Goal: Information Seeking & Learning: Learn about a topic

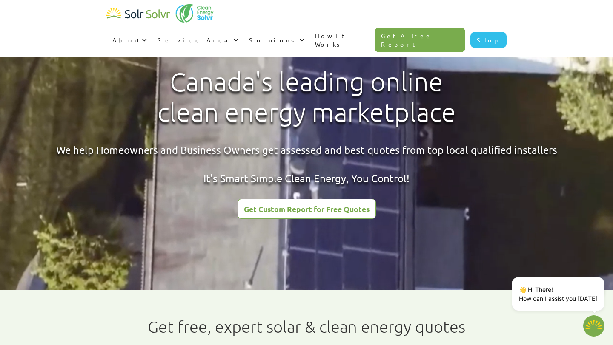
click at [374, 23] on link "How It Works" at bounding box center [342, 40] width 66 height 34
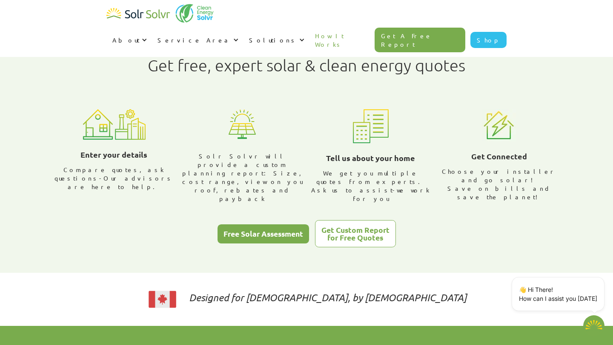
scroll to position [265, 0]
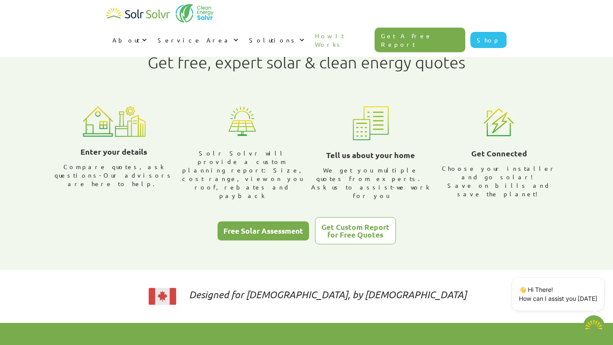
click at [277, 227] on div "Free Solar Assessment" at bounding box center [263, 231] width 80 height 8
type textarea "x"
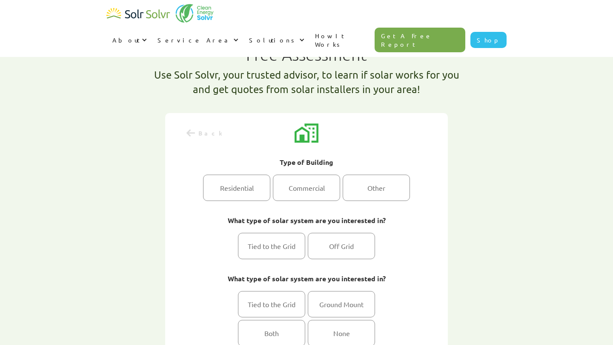
select select
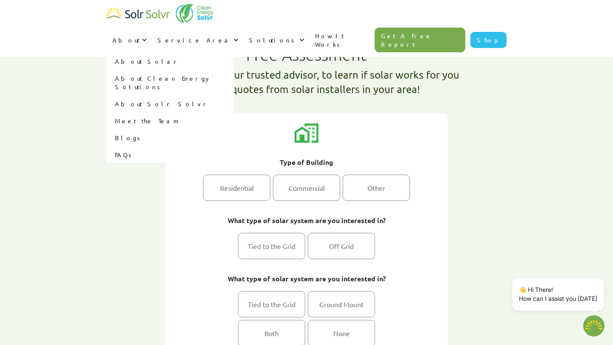
click at [234, 95] on link "About Solr Solvr" at bounding box center [170, 103] width 128 height 17
type textarea "x"
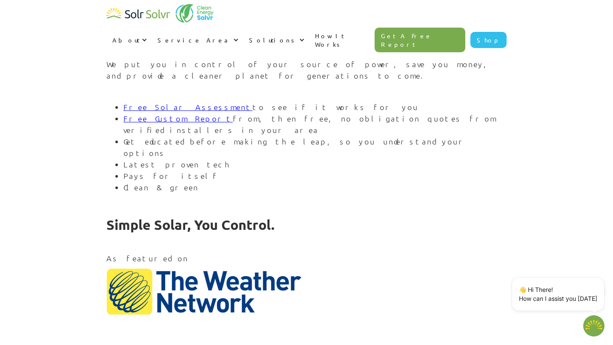
scroll to position [1072, 0]
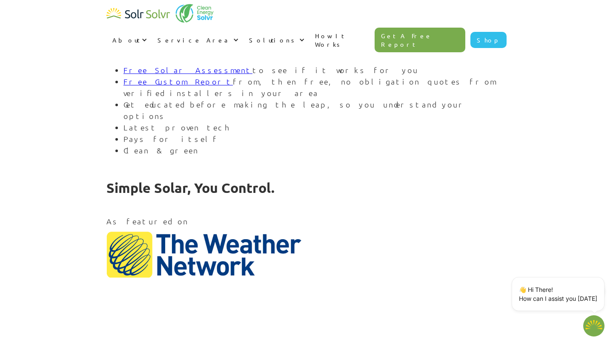
type textarea "x"
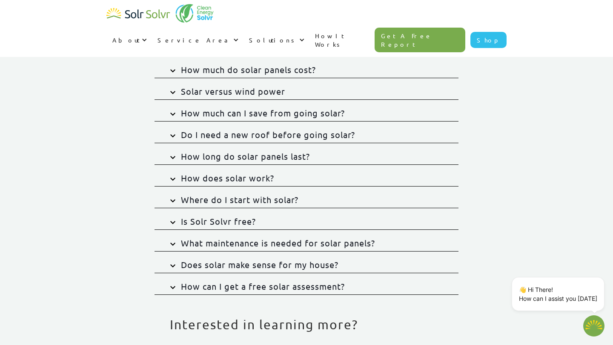
scroll to position [91, 0]
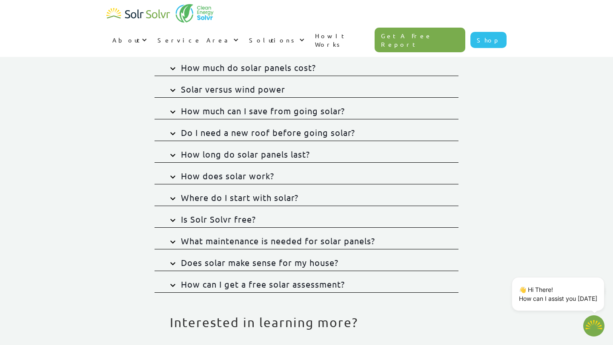
click at [171, 243] on img at bounding box center [172, 242] width 5 height 3
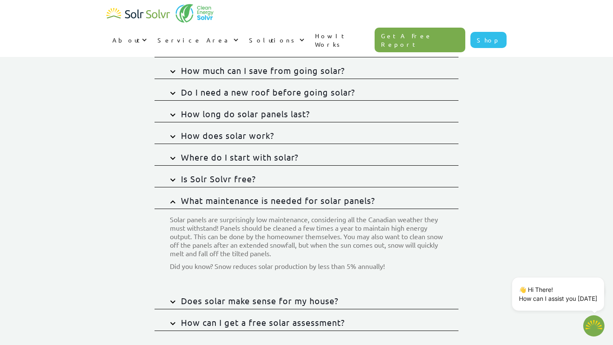
scroll to position [142, 0]
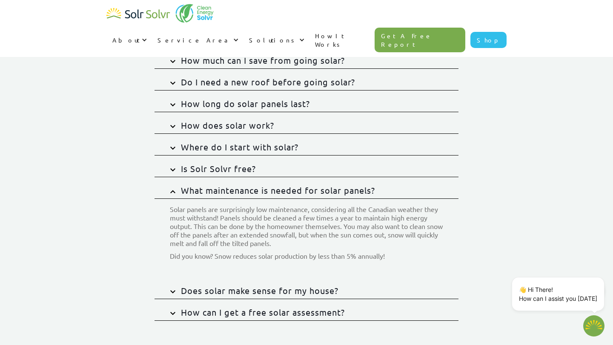
click at [175, 312] on img at bounding box center [172, 313] width 5 height 3
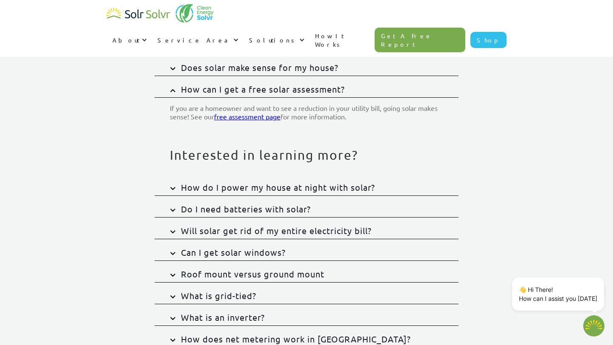
scroll to position [381, 0]
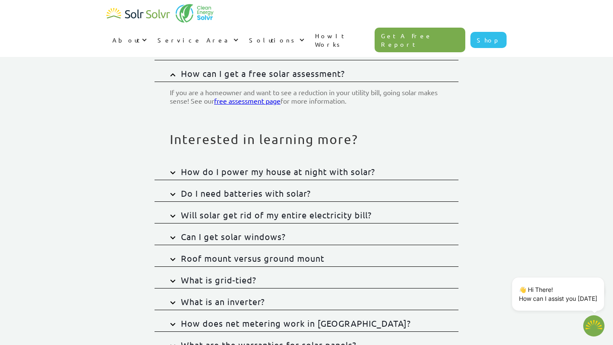
click at [173, 172] on img at bounding box center [172, 172] width 5 height 3
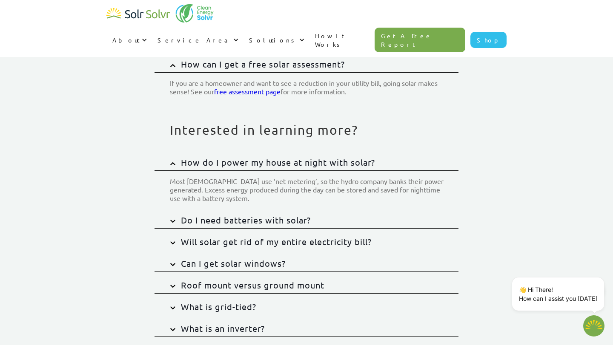
scroll to position [391, 0]
click at [173, 220] on img at bounding box center [172, 221] width 5 height 3
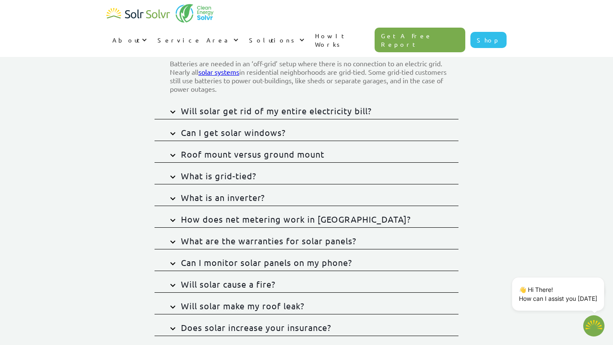
scroll to position [568, 0]
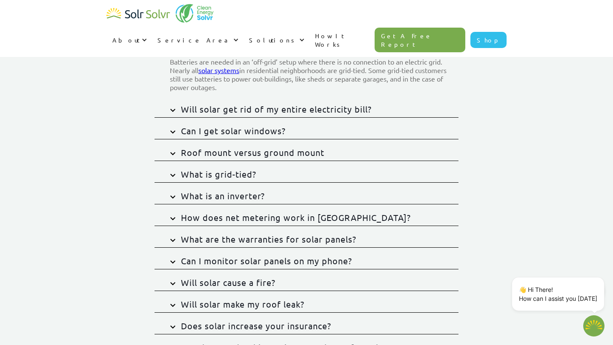
click at [174, 132] on img at bounding box center [172, 132] width 5 height 3
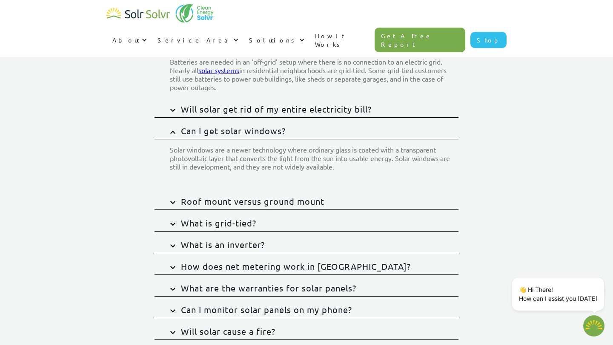
click at [171, 225] on img at bounding box center [172, 224] width 5 height 3
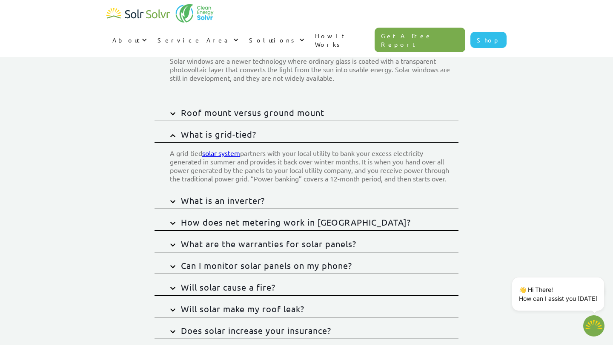
scroll to position [666, 0]
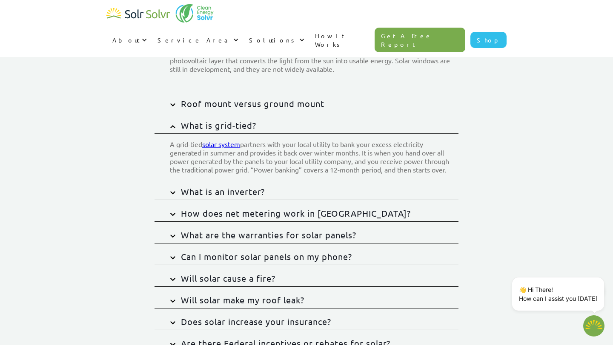
drag, startPoint x: 167, startPoint y: 144, endPoint x: 209, endPoint y: 179, distance: 54.8
click at [209, 178] on div "A grid-tied solar system partners with your local utility to bank your excess e…" at bounding box center [306, 156] width 304 height 44
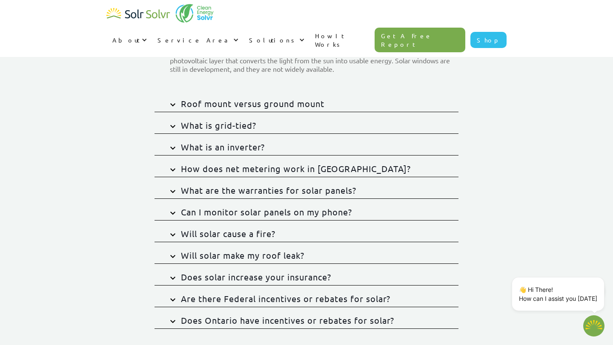
copy p "A grid-tied solar system partners with your local utility to bank your excess e…"
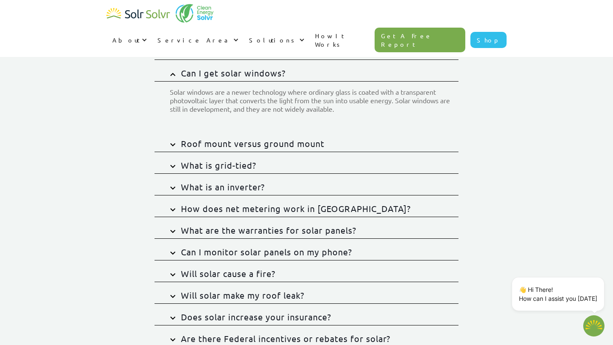
scroll to position [622, 0]
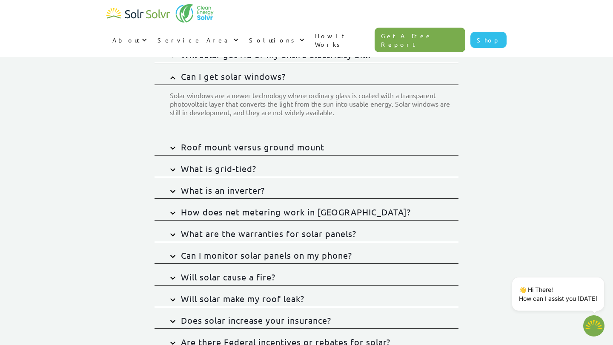
click at [174, 170] on img at bounding box center [172, 169] width 5 height 3
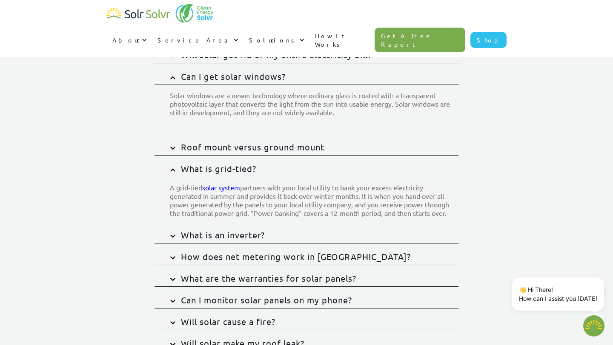
copy p "A grid-tied solar system partners with your local utility to bank your excess e…"
type textarea "x"
